Goal: Task Accomplishment & Management: Manage account settings

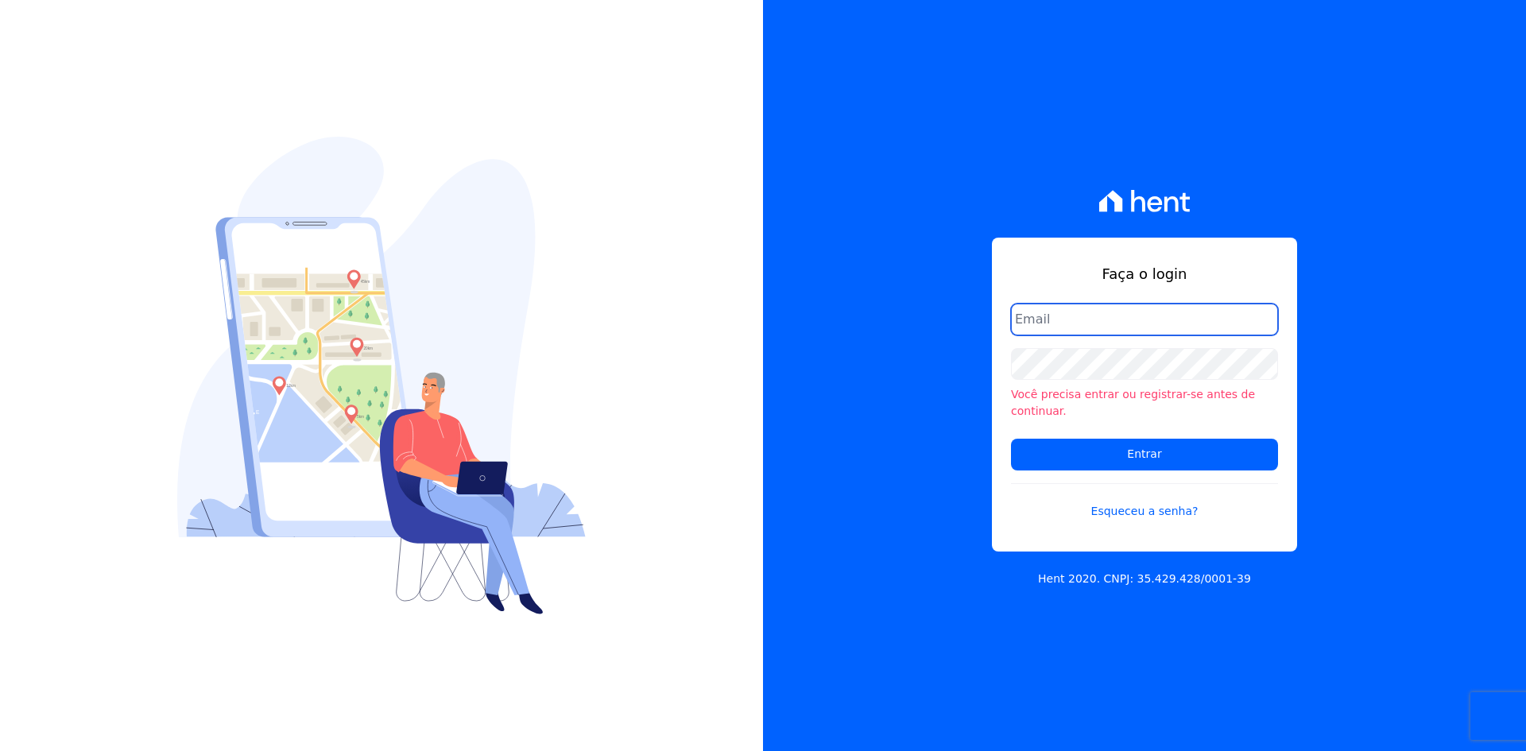
type input "[EMAIL_ADDRESS][DOMAIN_NAME]"
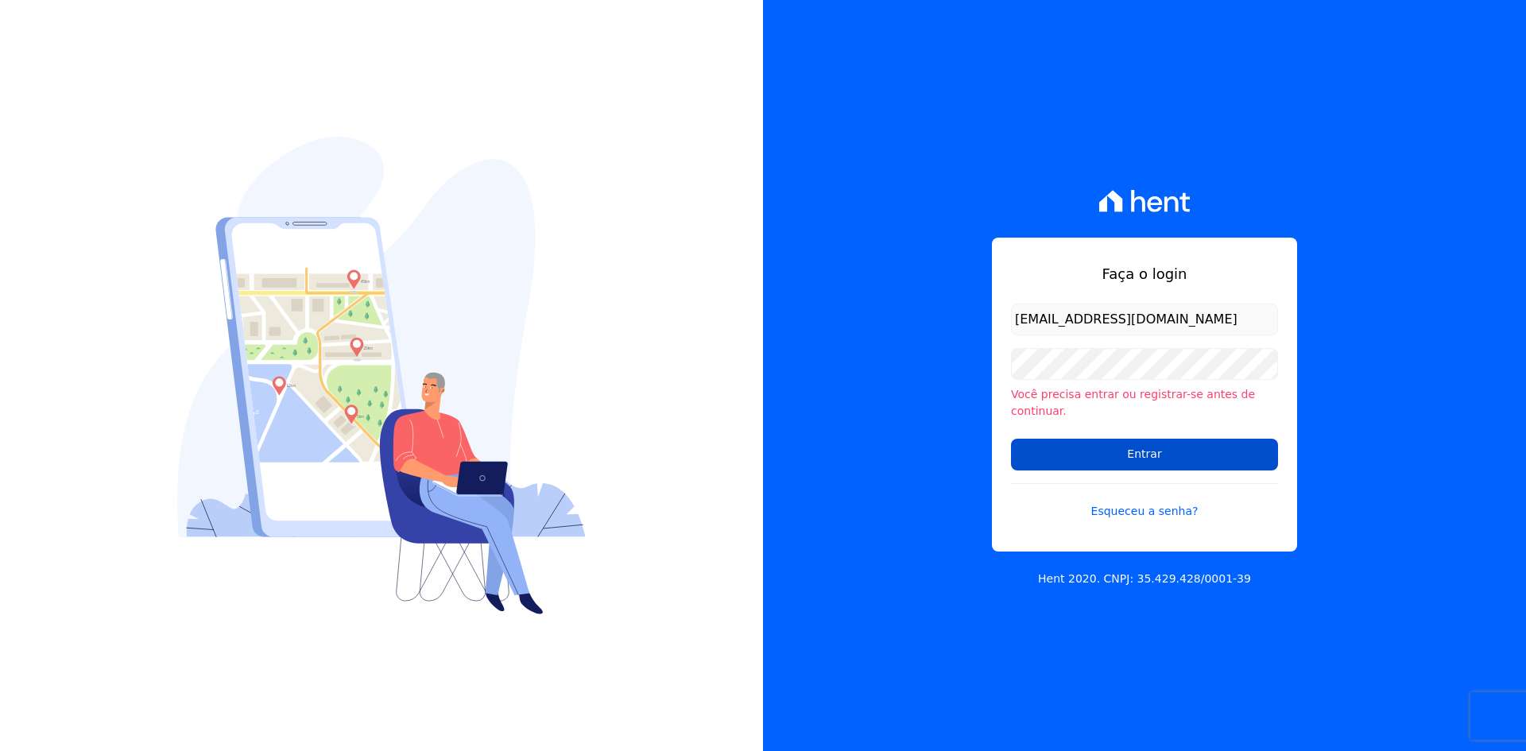
click at [1077, 448] on input "Entrar" at bounding box center [1144, 455] width 267 height 32
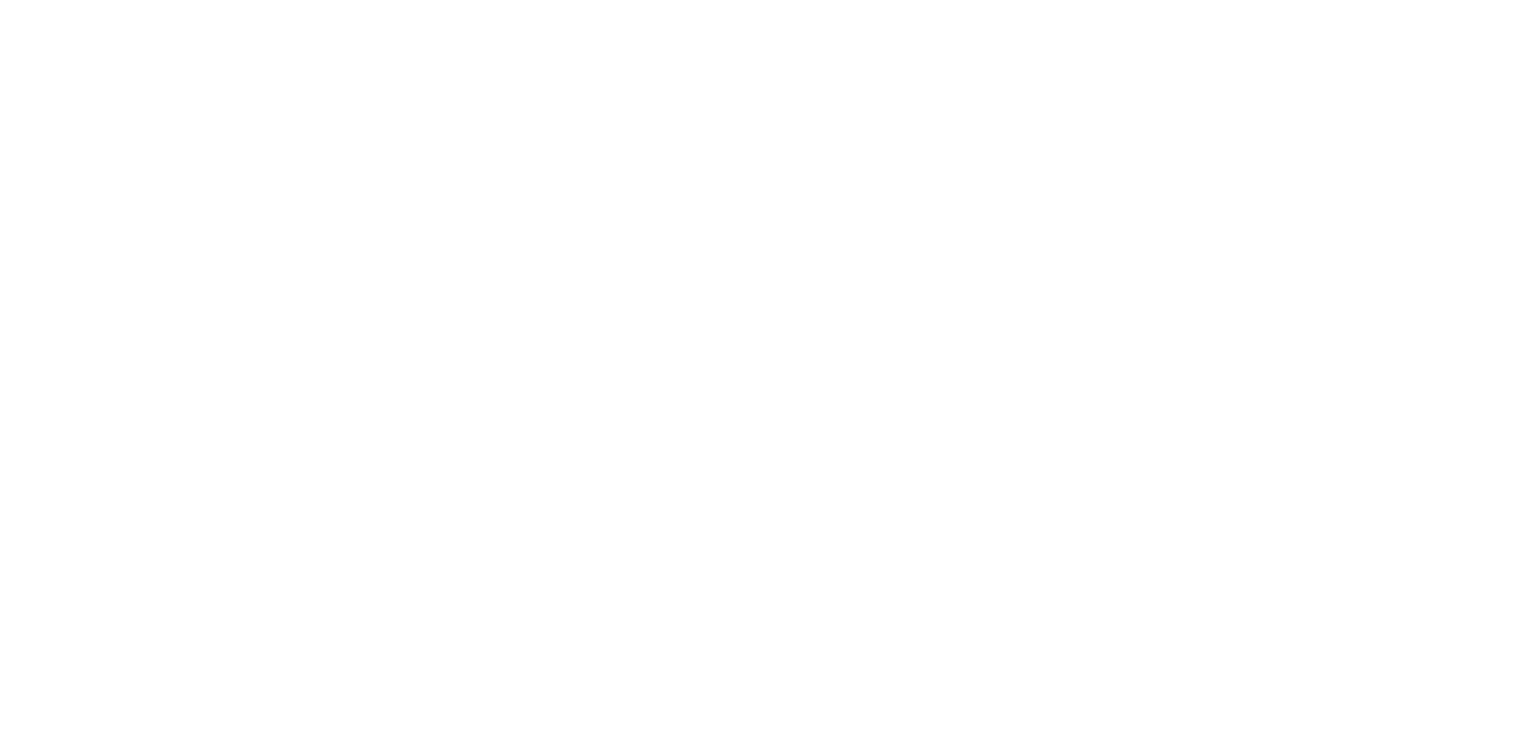
click at [0, 0] on html at bounding box center [0, 0] width 0 height 0
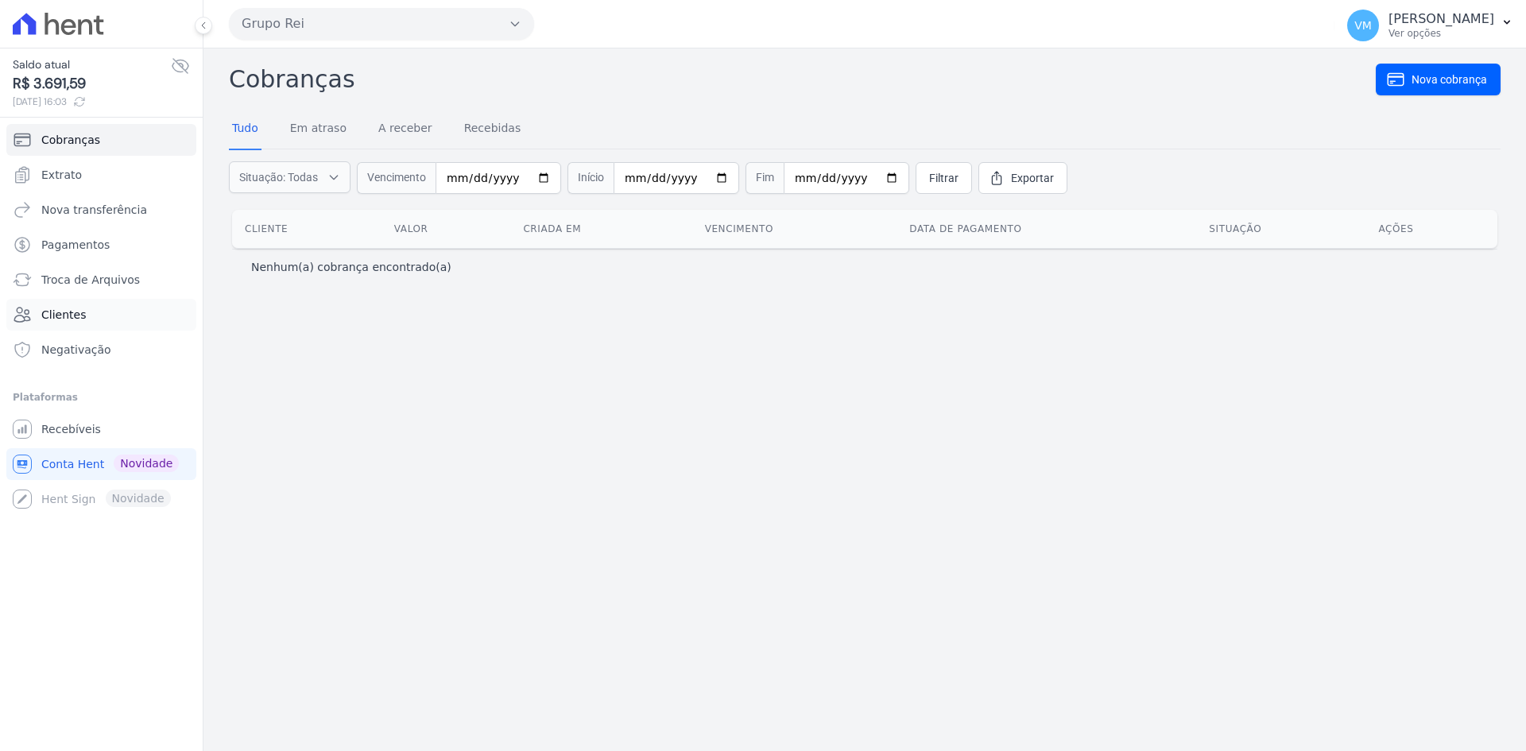
click at [83, 312] on link "Clientes" at bounding box center [101, 315] width 190 height 32
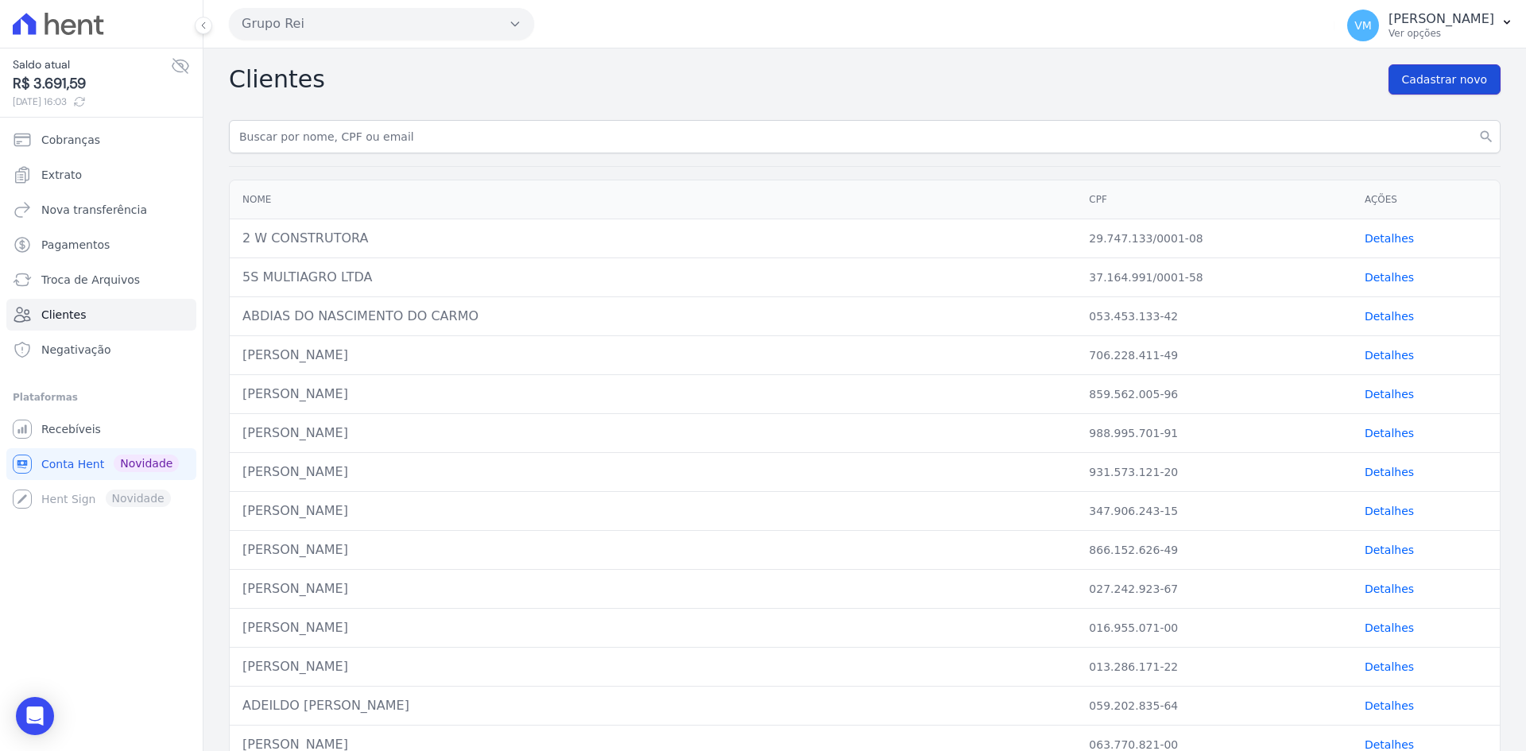
click at [1440, 80] on span "Cadastrar novo" at bounding box center [1444, 80] width 85 height 16
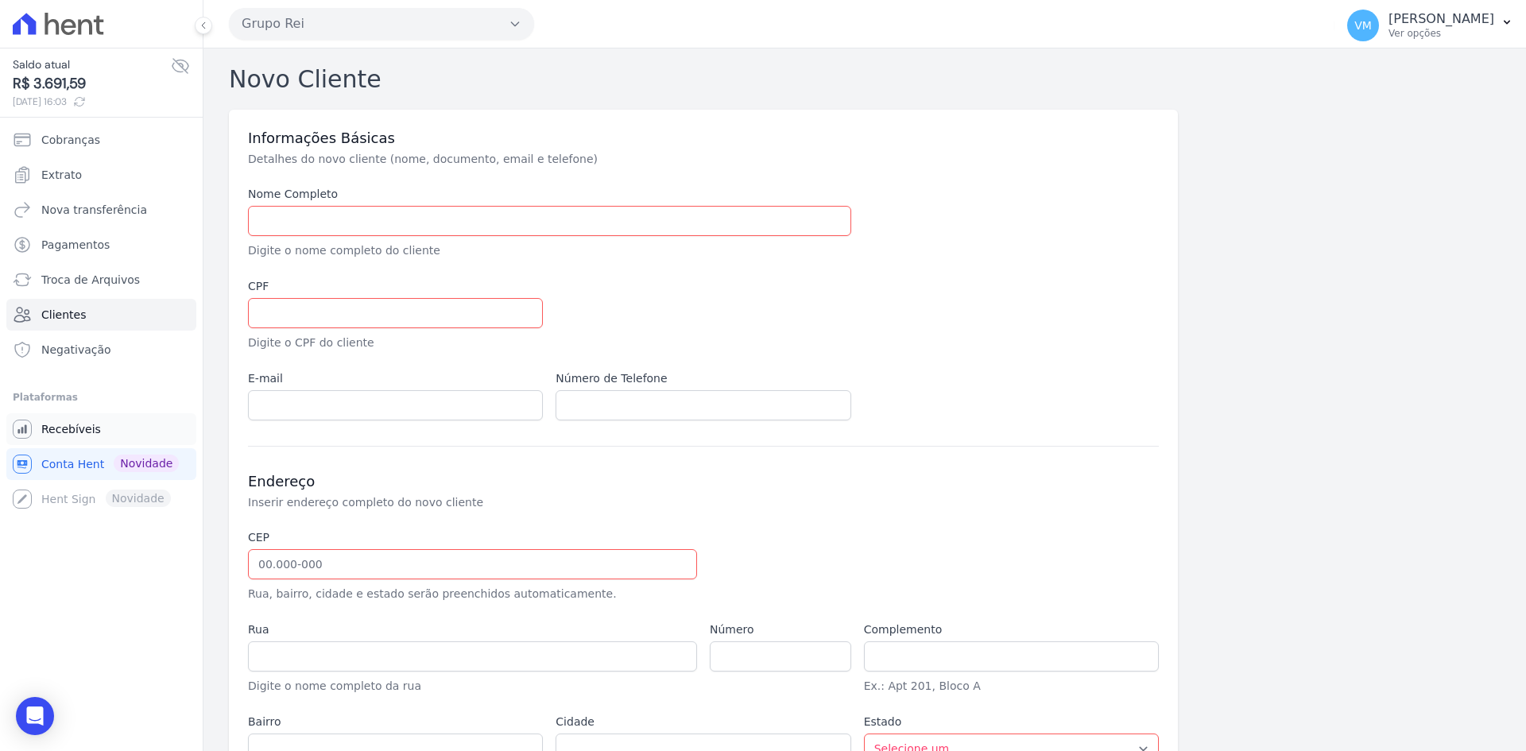
click at [57, 428] on span "Recebíveis" at bounding box center [71, 429] width 60 height 16
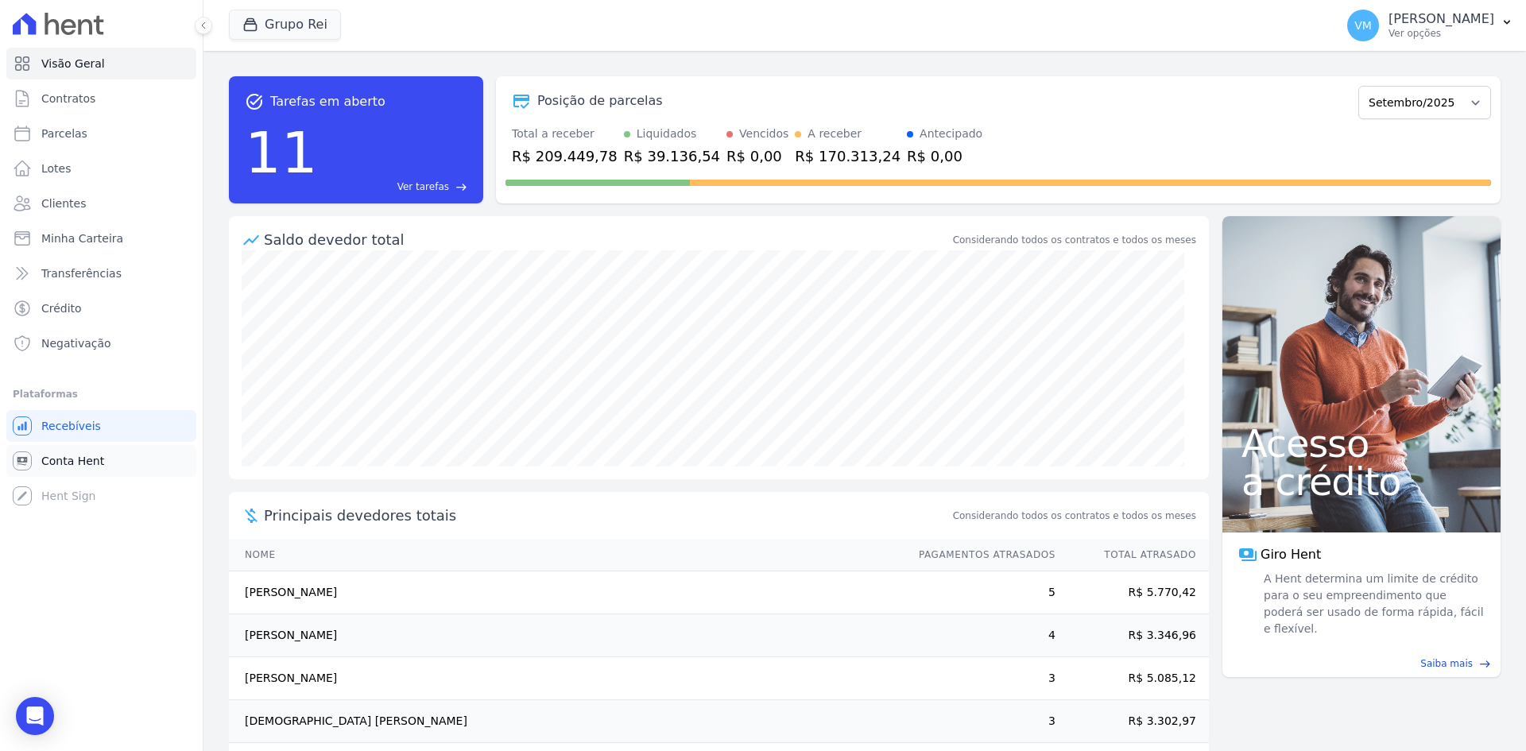
click at [58, 461] on span "Conta Hent" at bounding box center [72, 461] width 63 height 16
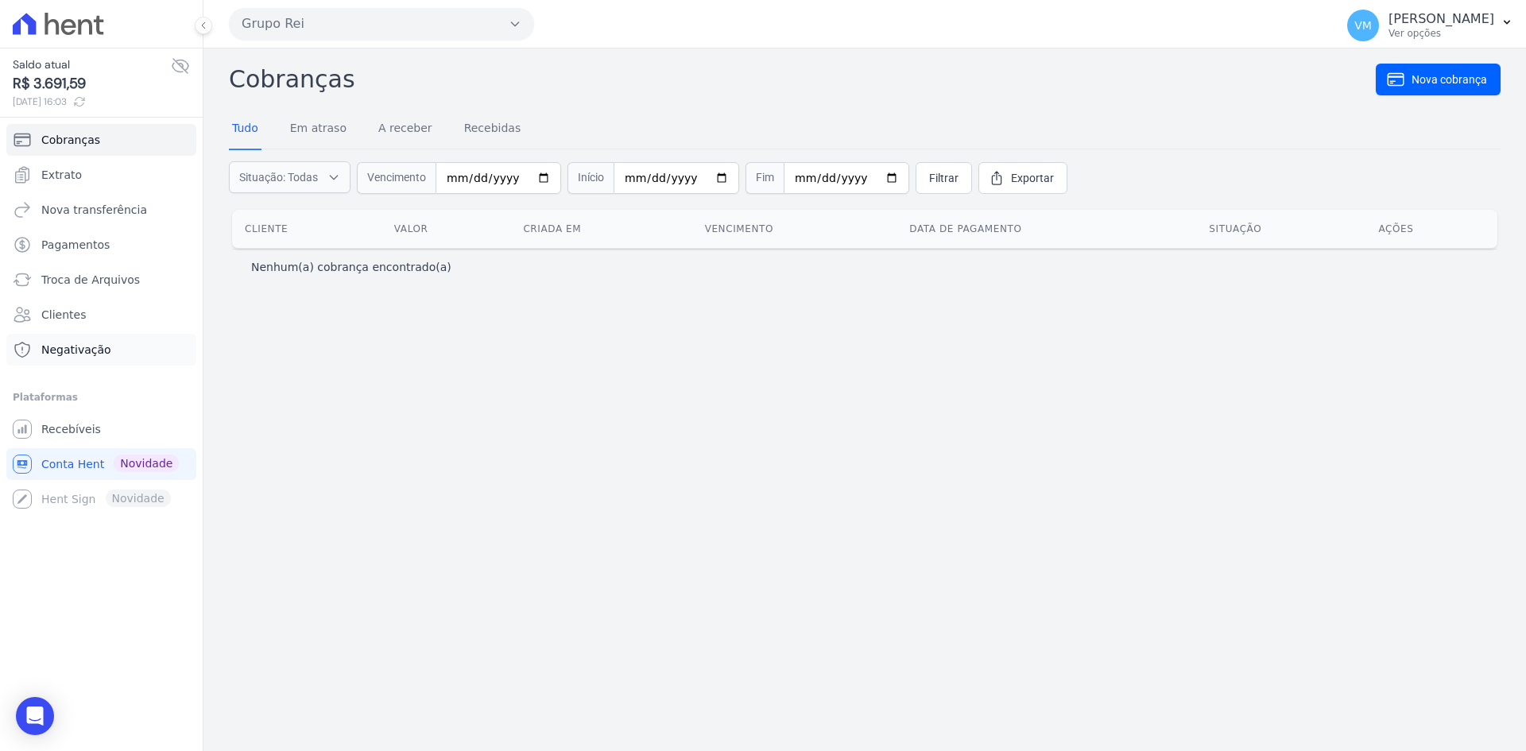
click at [63, 348] on span "Negativação" at bounding box center [76, 350] width 70 height 16
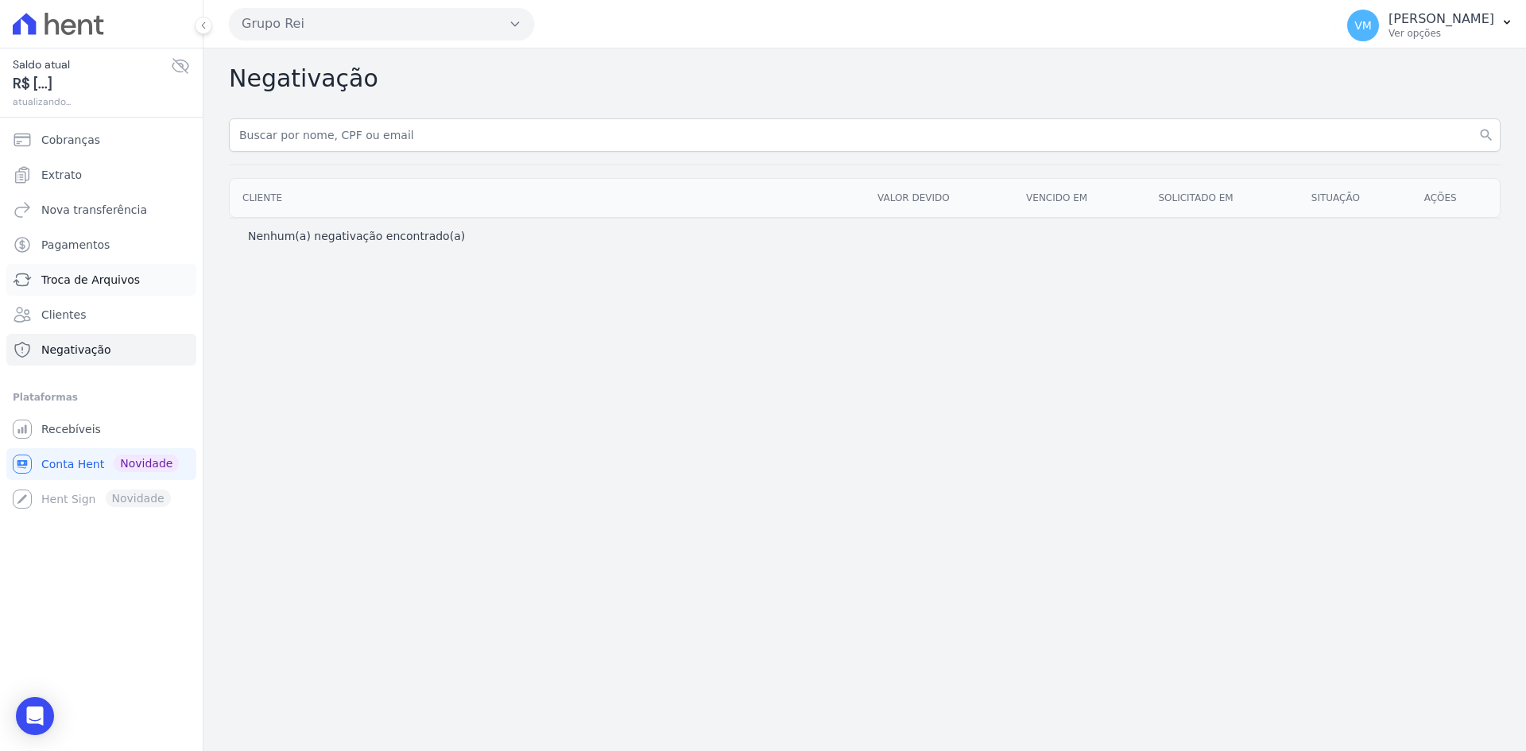
click at [83, 282] on span "Troca de Arquivos" at bounding box center [90, 280] width 99 height 16
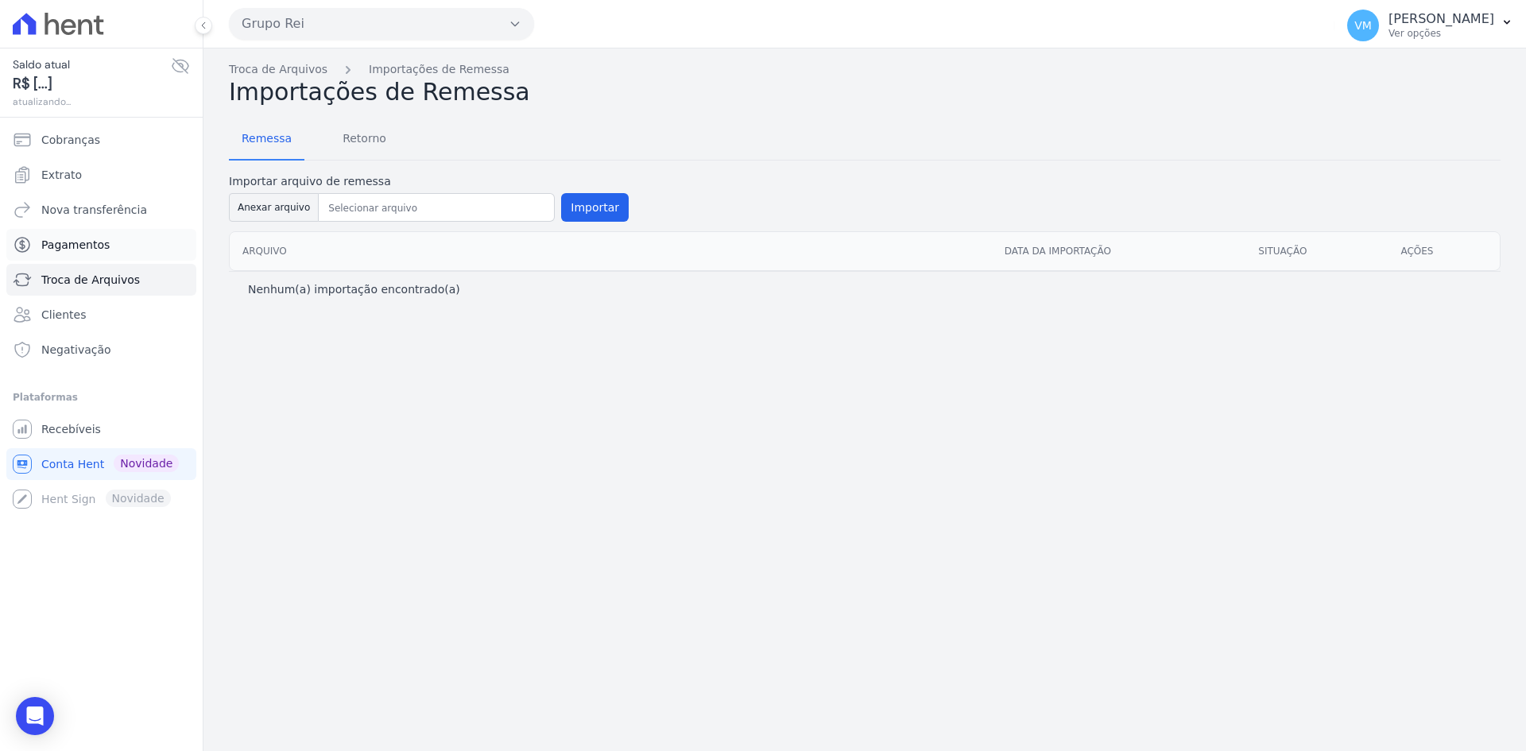
click at [84, 250] on span "Pagamentos" at bounding box center [75, 245] width 68 height 16
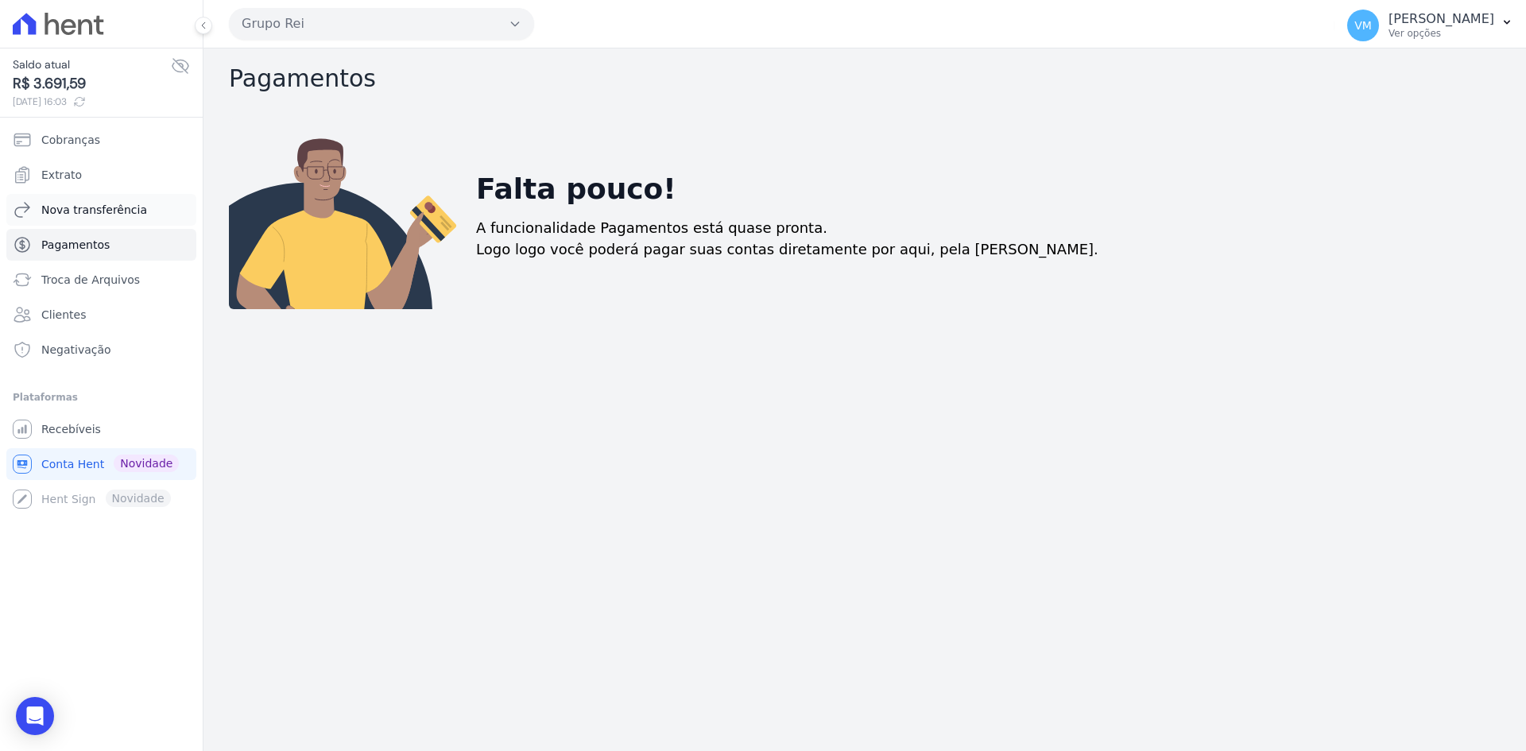
click at [107, 201] on link "Nova transferência" at bounding box center [101, 210] width 190 height 32
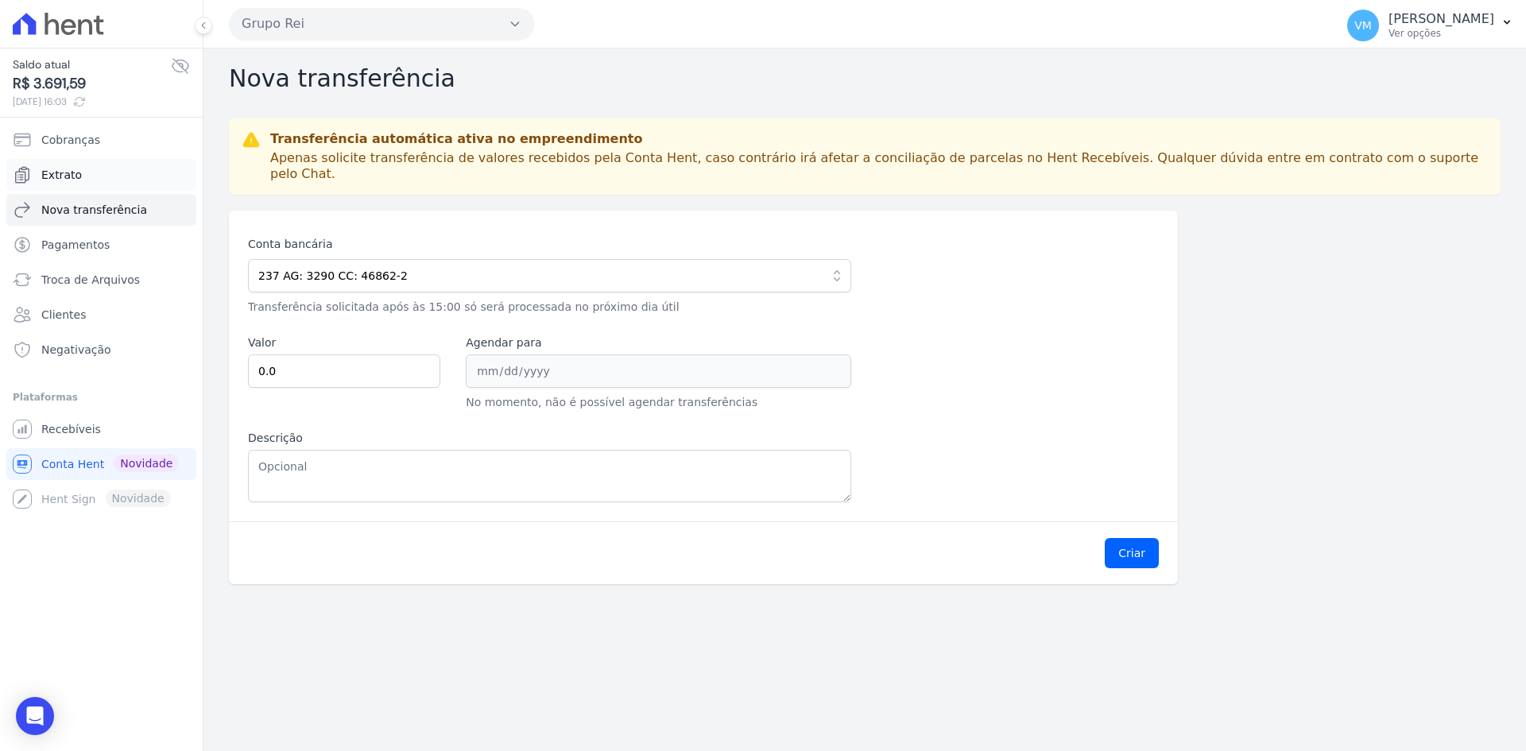
click at [74, 183] on link "Extrato" at bounding box center [101, 175] width 190 height 32
click at [81, 138] on span "Cobranças" at bounding box center [70, 140] width 59 height 16
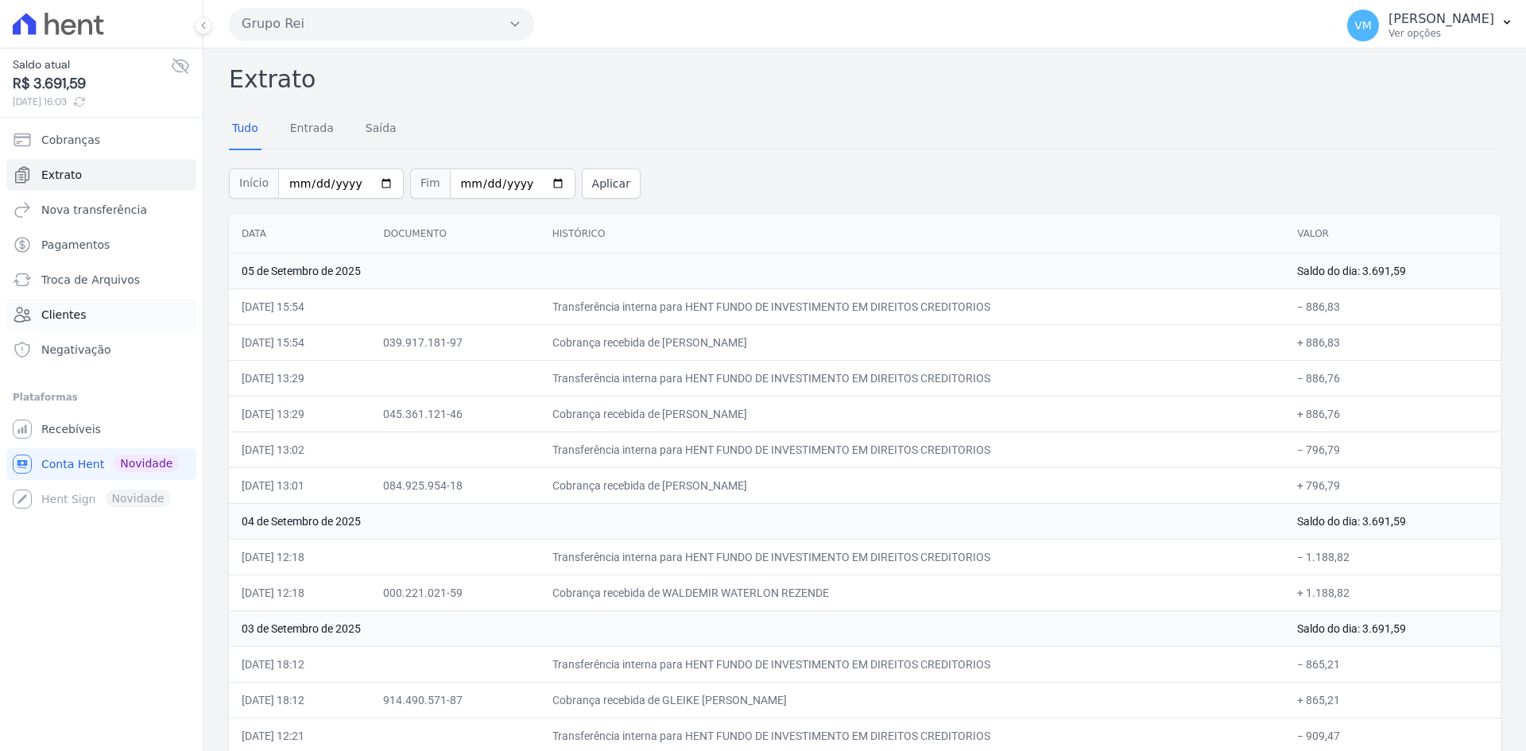
click at [74, 317] on span "Clientes" at bounding box center [63, 315] width 45 height 16
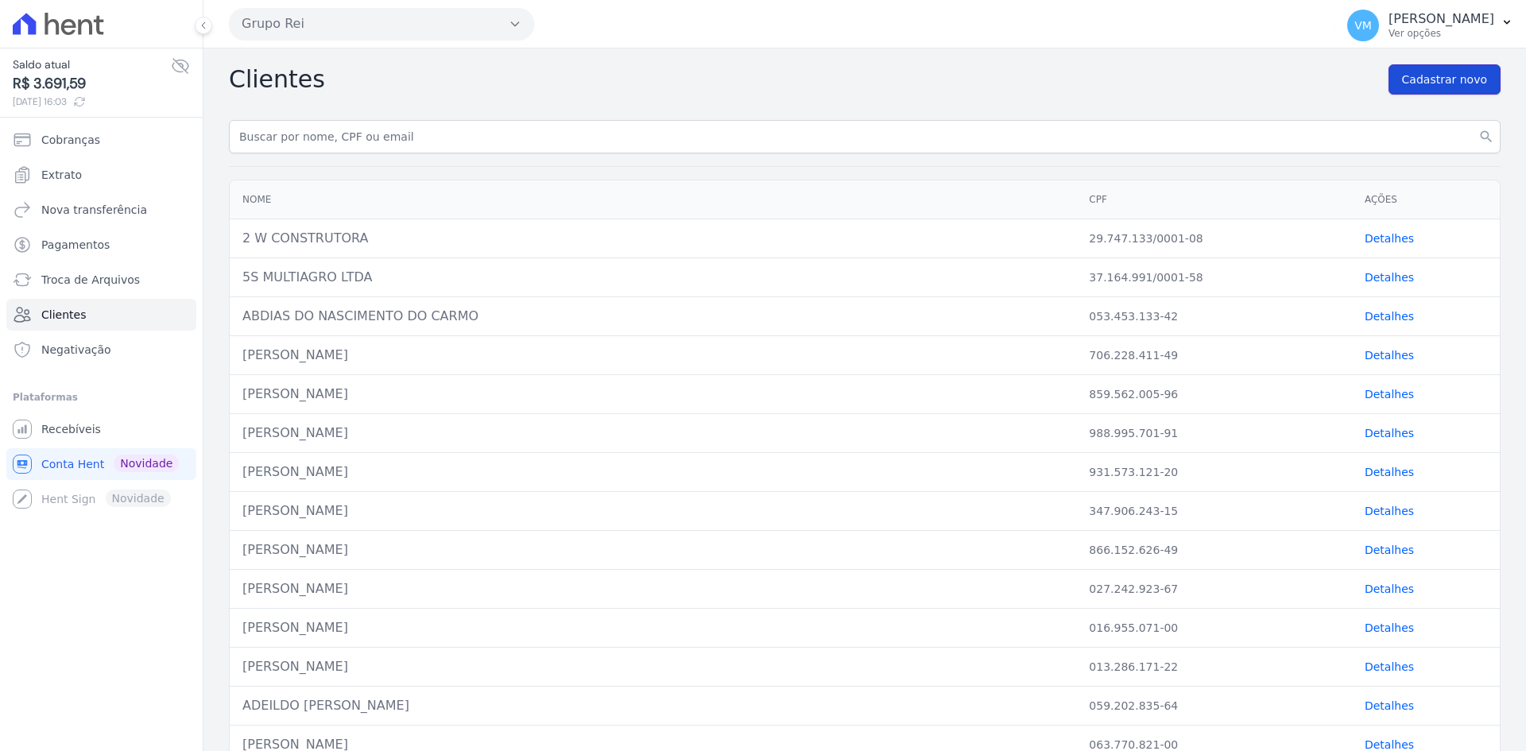
click at [1470, 71] on link "Cadastrar novo" at bounding box center [1445, 79] width 112 height 30
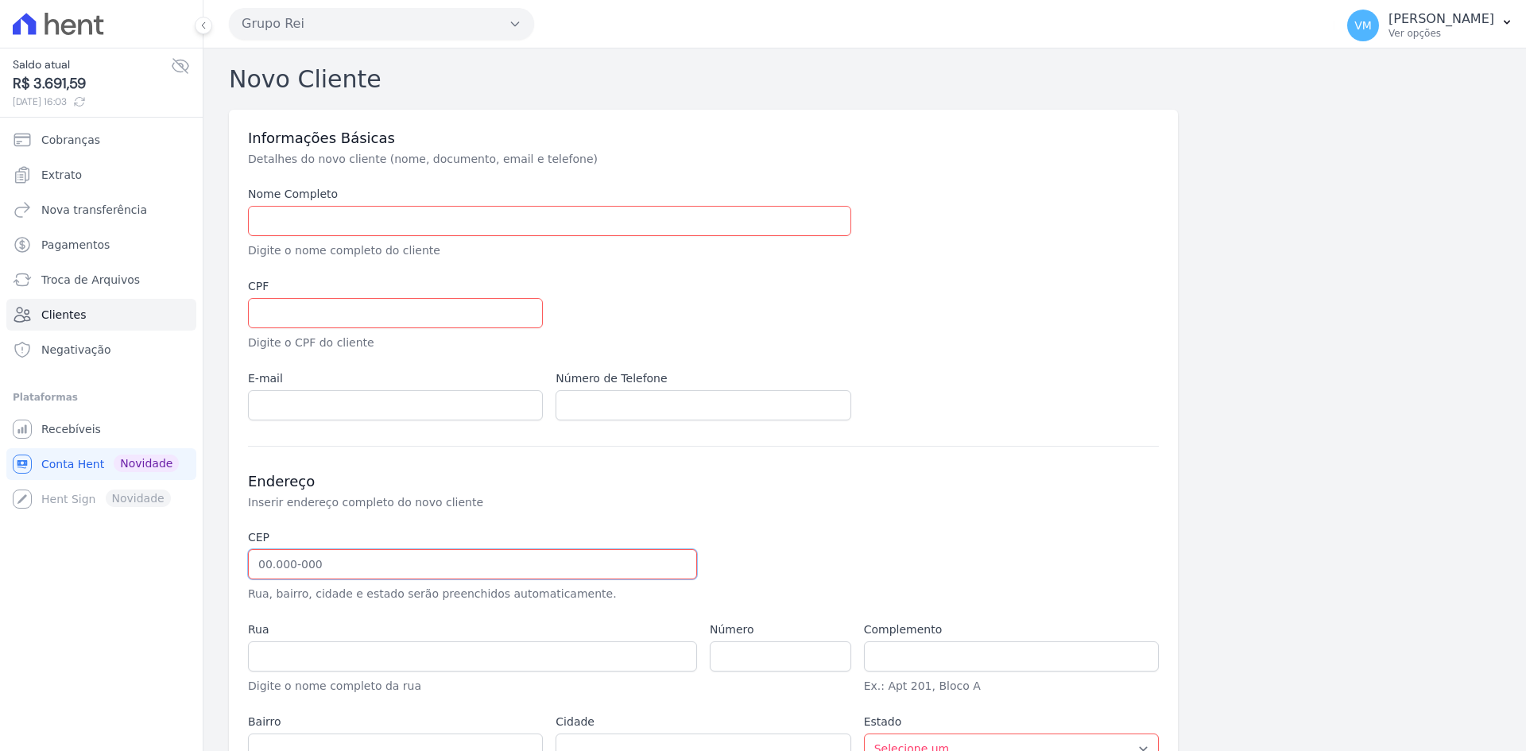
click at [320, 574] on input "text" at bounding box center [472, 564] width 449 height 30
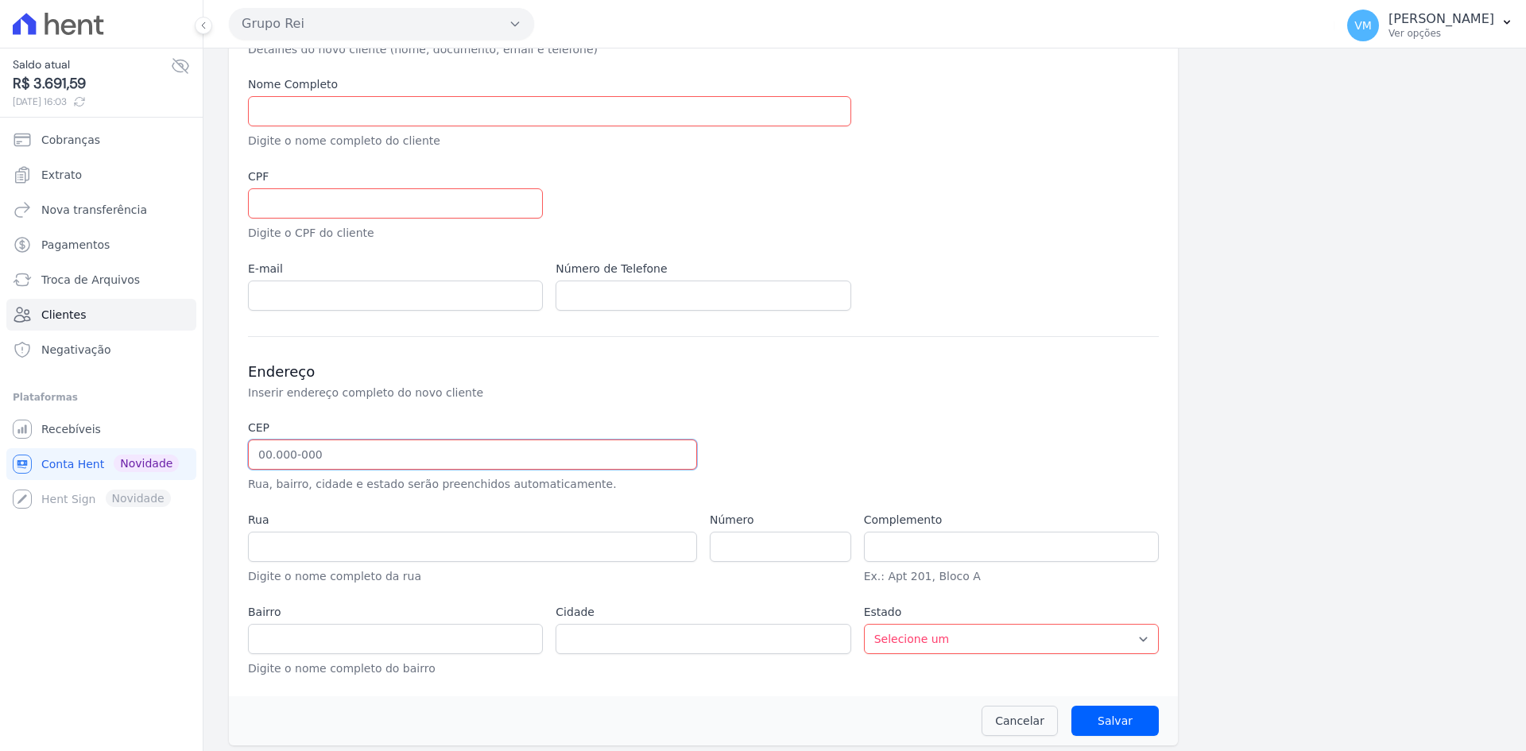
scroll to position [117, 0]
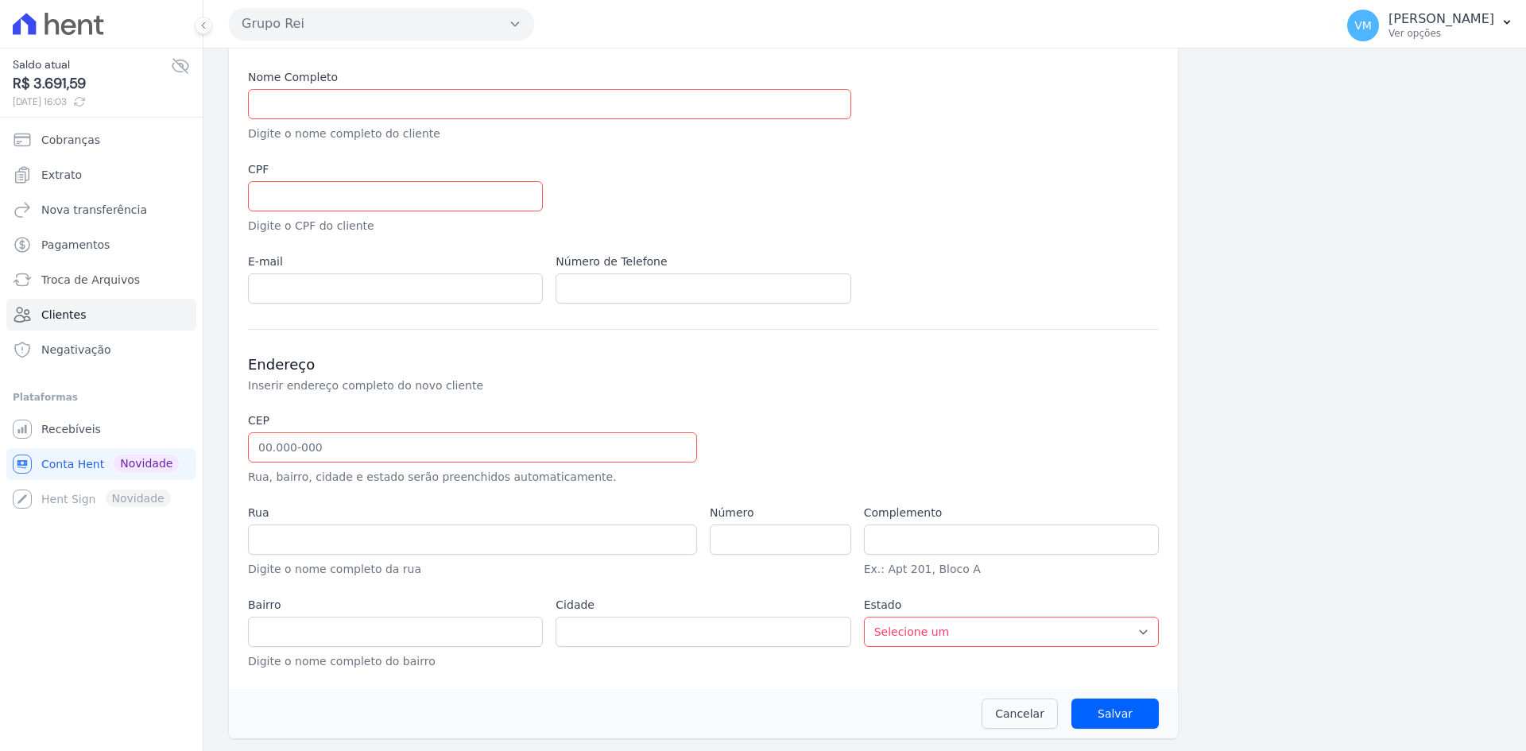
click at [367, 502] on div "CEP Rua, bairro, cidade e estado serão preenchidos automaticamente. Rua Digite …" at bounding box center [703, 542] width 911 height 258
click at [1033, 714] on link "Cancelar" at bounding box center [1020, 714] width 76 height 30
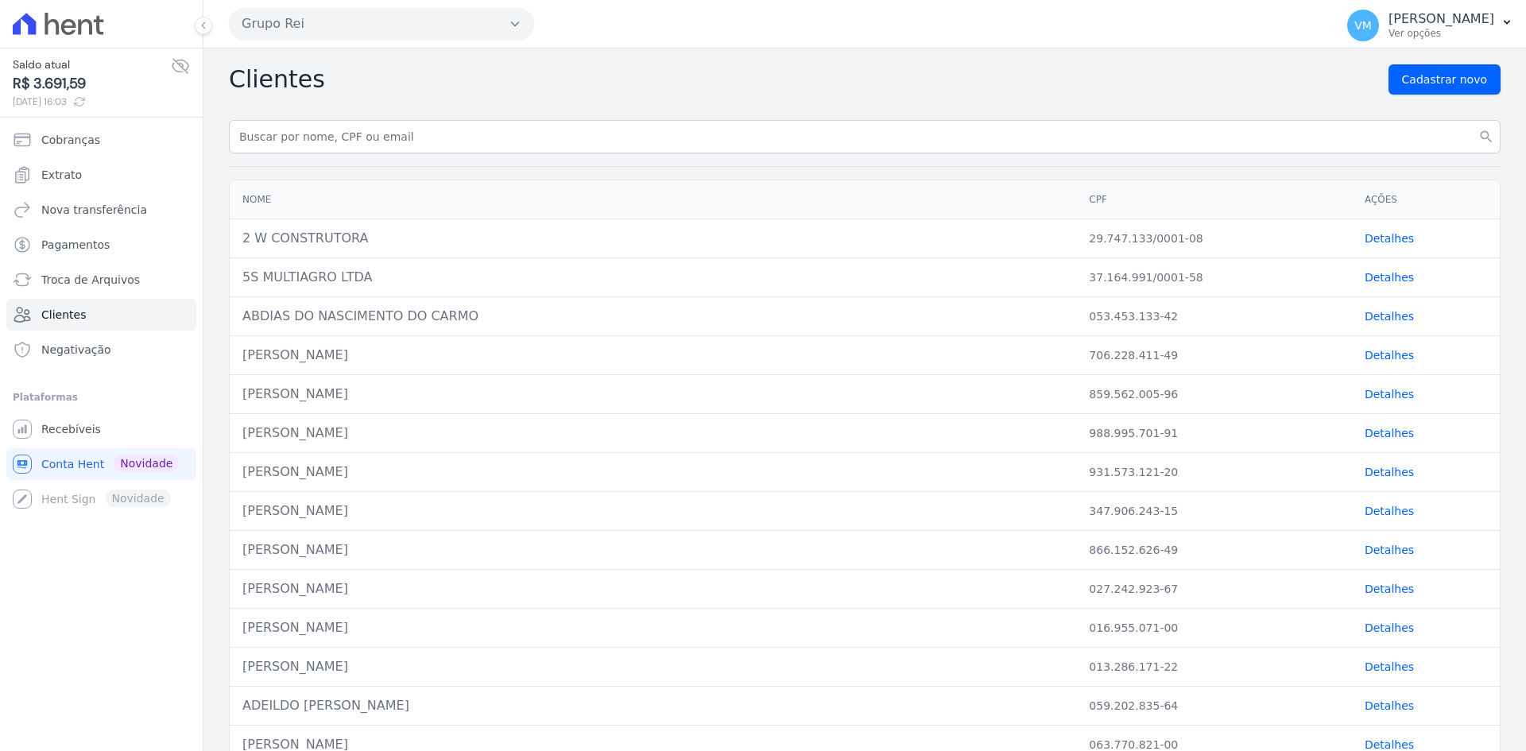
click at [1370, 239] on link "Detalhes" at bounding box center [1389, 238] width 49 height 13
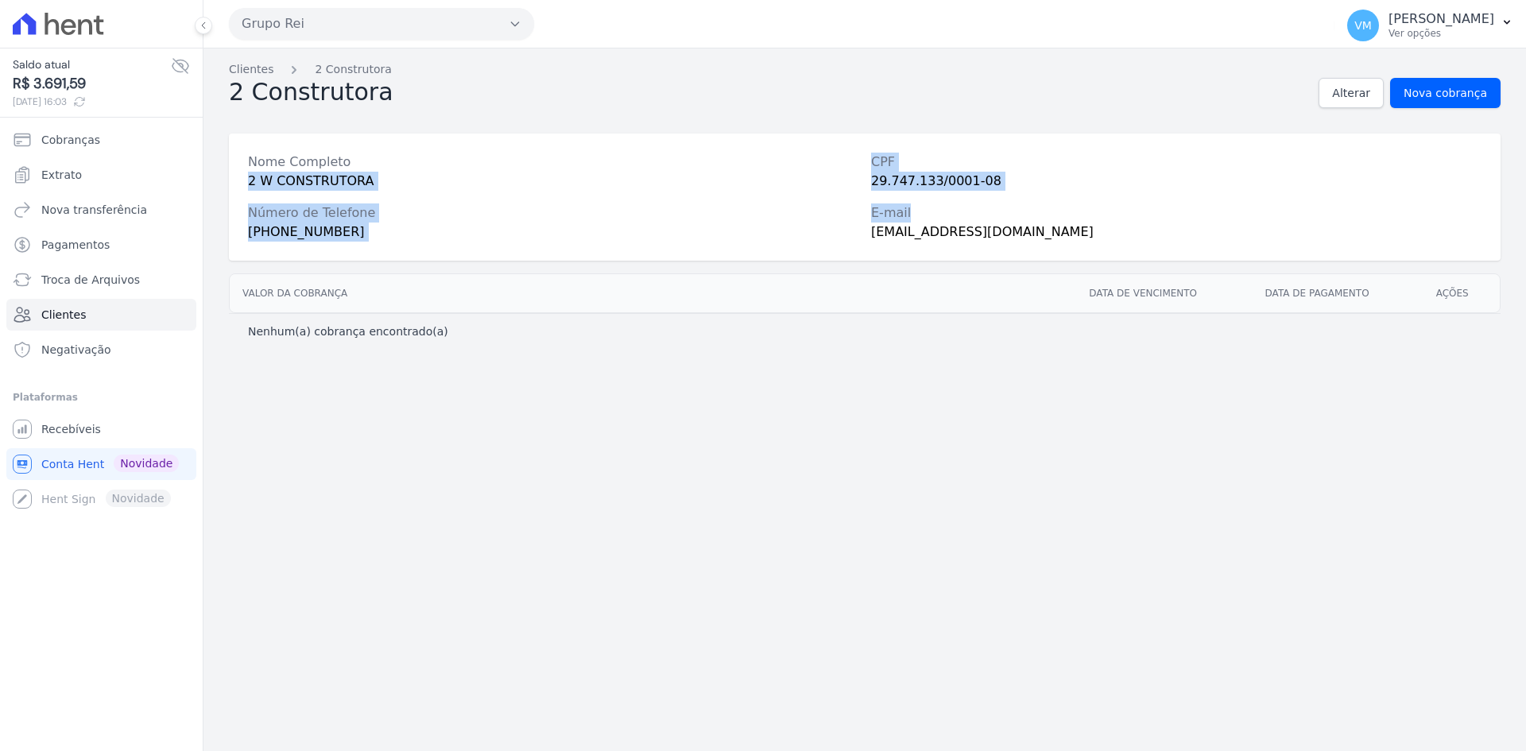
drag, startPoint x: 928, startPoint y: 202, endPoint x: 343, endPoint y: 151, distance: 586.5
click at [343, 151] on div "Nome Completo 2 W CONSTRUTORA CPF 29.747.133/0001-08 Número de Telefone [PHONE_…" at bounding box center [865, 197] width 1272 height 127
click at [934, 216] on div "E-mail" at bounding box center [1176, 212] width 610 height 19
drag, startPoint x: 969, startPoint y: 250, endPoint x: 249, endPoint y: 158, distance: 725.9
click at [235, 159] on div "Nome Completo 2 W CONSTRUTORA CPF 29.747.133/0001-08 Número de Telefone [PHONE_…" at bounding box center [865, 197] width 1272 height 127
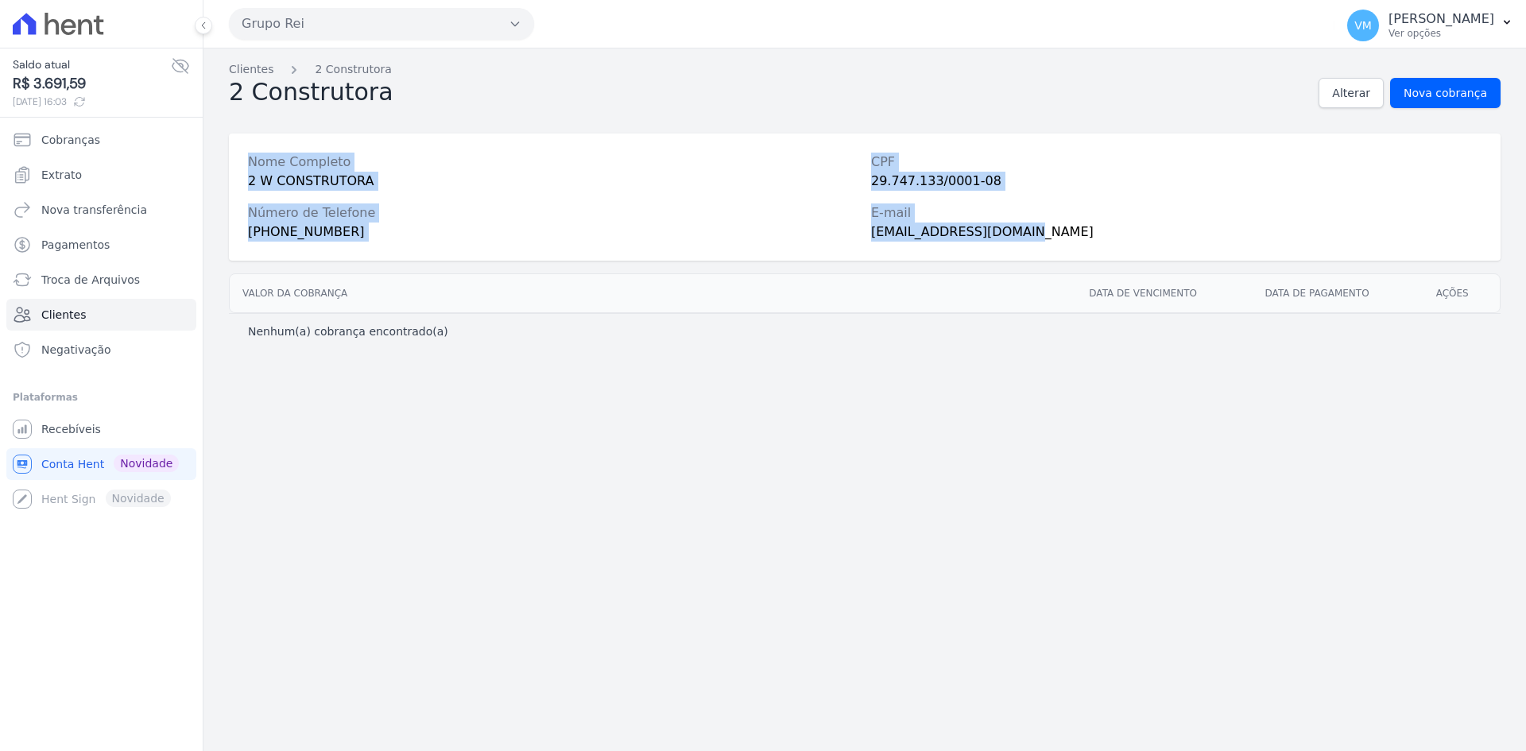
click at [940, 178] on div "29.747.133/0001-08" at bounding box center [1176, 181] width 610 height 19
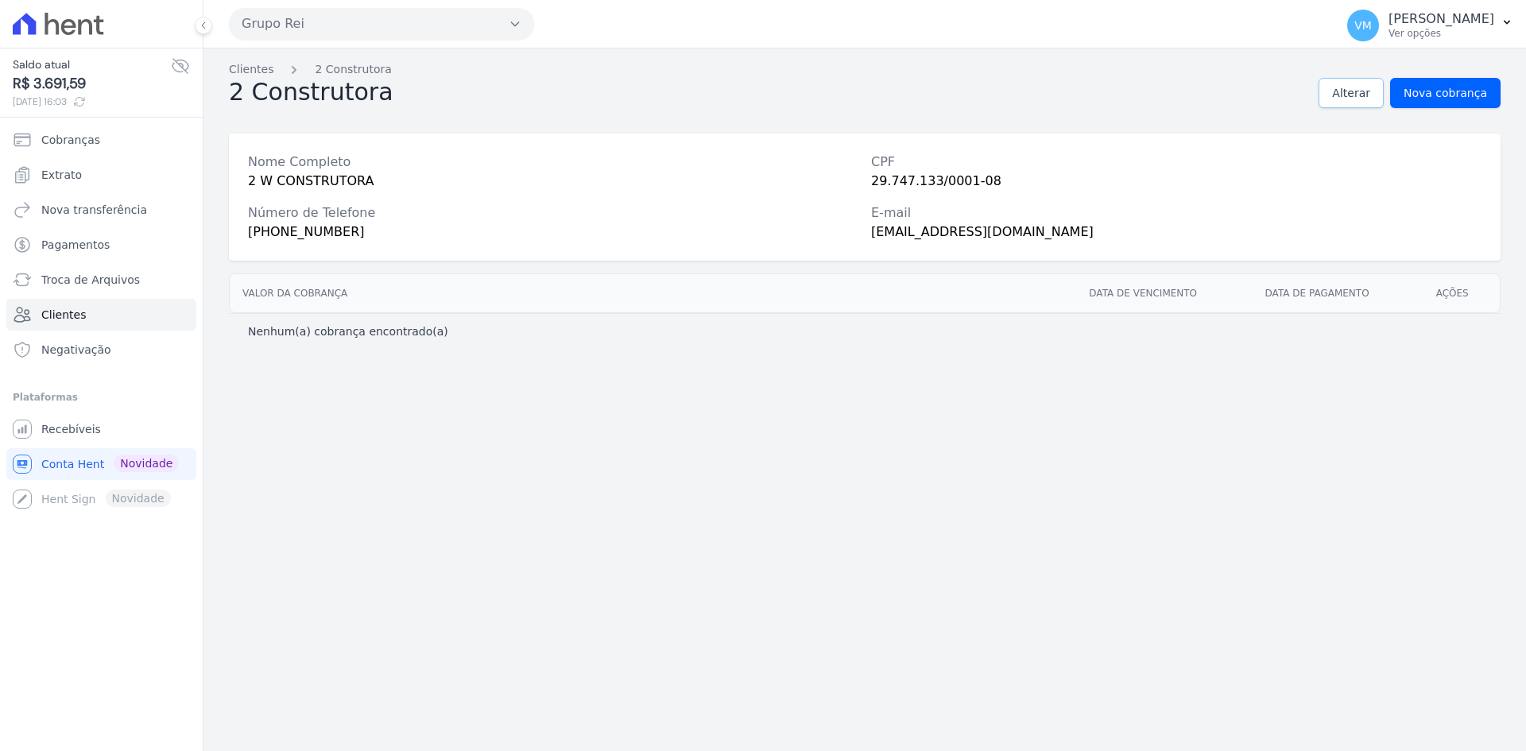
click at [1341, 91] on link "Alterar" at bounding box center [1351, 93] width 65 height 30
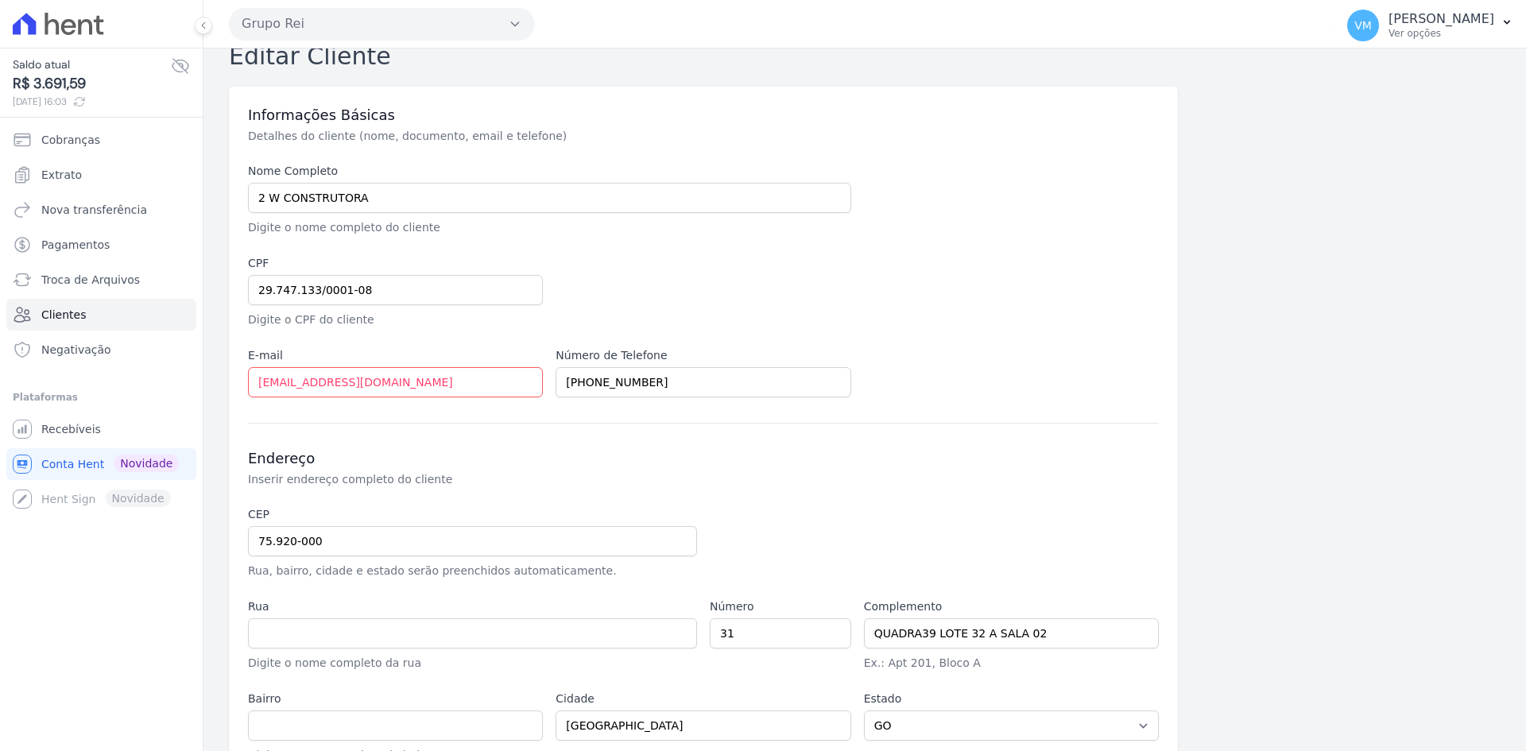
scroll to position [117, 0]
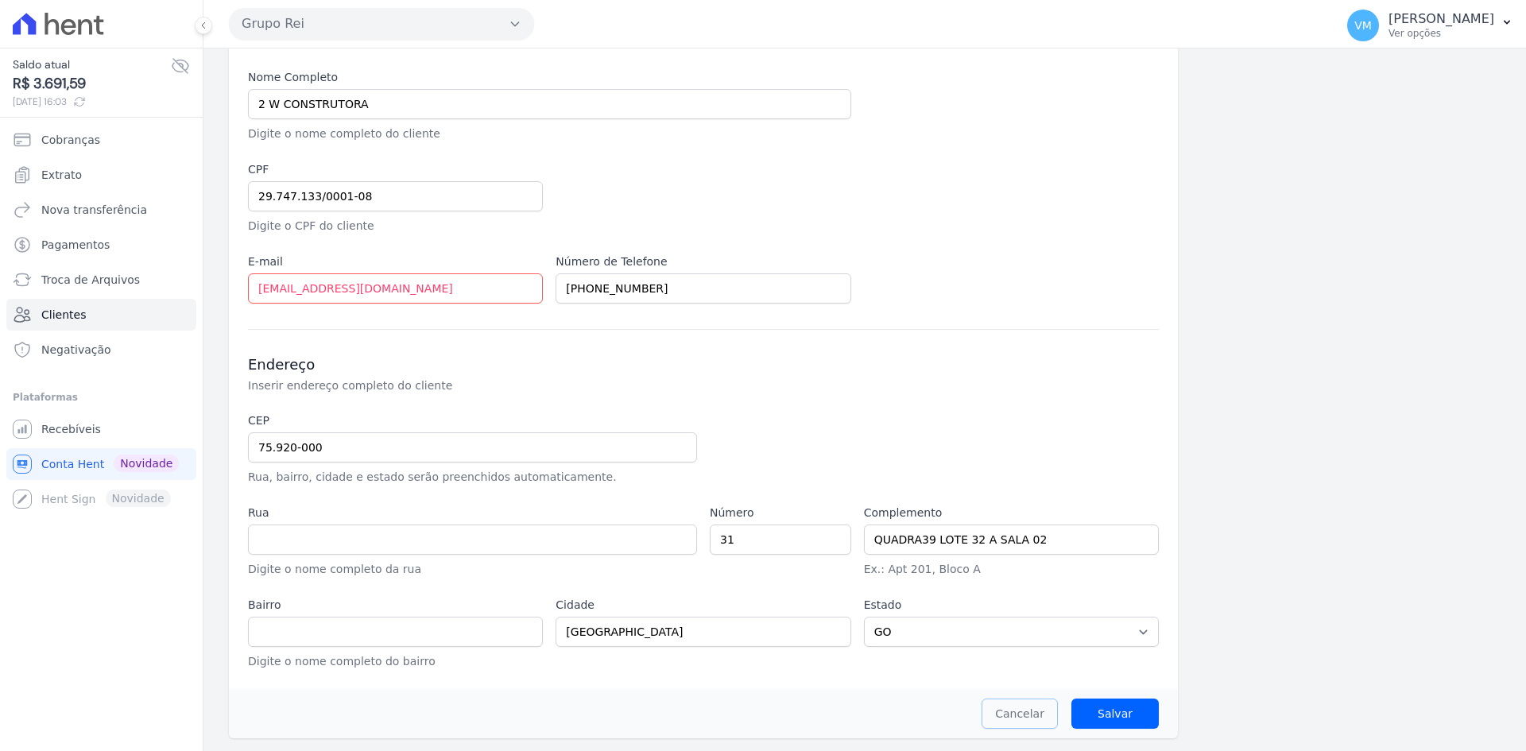
click at [1010, 721] on link "Cancelar" at bounding box center [1020, 714] width 76 height 30
